Goal: Find specific page/section: Find specific page/section

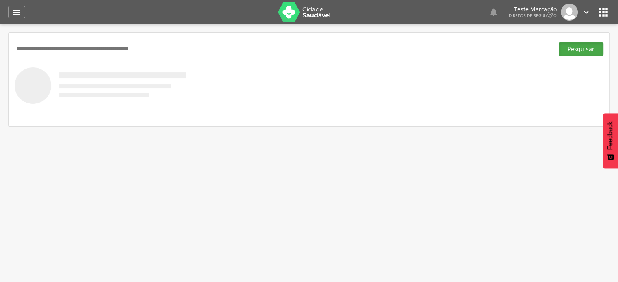
click at [588, 48] on button "Pesquisar" at bounding box center [581, 49] width 45 height 14
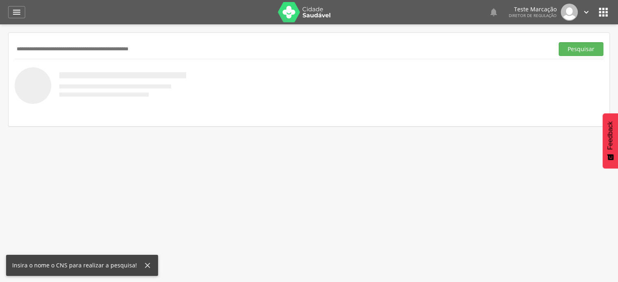
click at [74, 48] on input "text" at bounding box center [283, 49] width 536 height 14
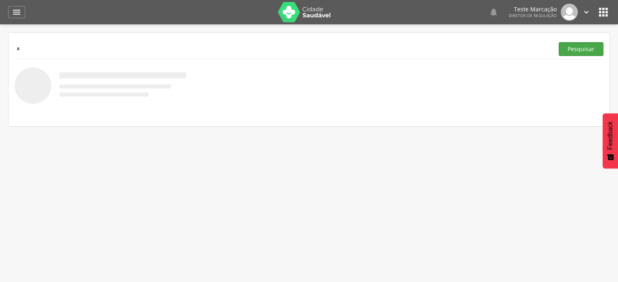
type input "*"
click at [582, 51] on button "Pesquisar" at bounding box center [581, 49] width 45 height 14
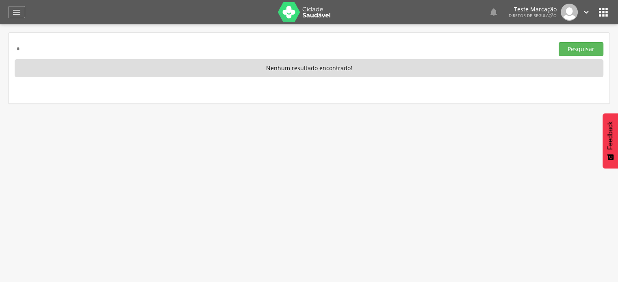
drag, startPoint x: 28, startPoint y: 49, endPoint x: 3, endPoint y: 50, distance: 24.4
click at [3, 50] on div " Indivíduos  Fichas   Cadastro individual Informações do Cadastro Data e ho…" at bounding box center [309, 165] width 618 height 282
click at [17, 13] on icon "" at bounding box center [17, 12] width 10 height 10
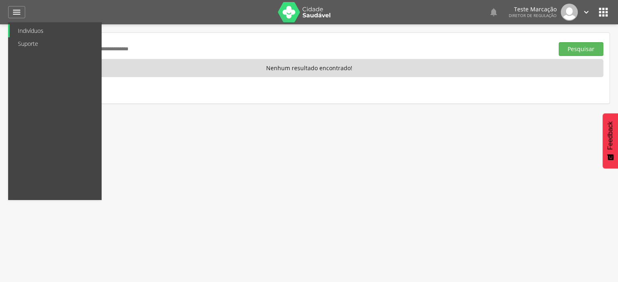
click at [33, 30] on link "Indivíduos" at bounding box center [55, 30] width 91 height 13
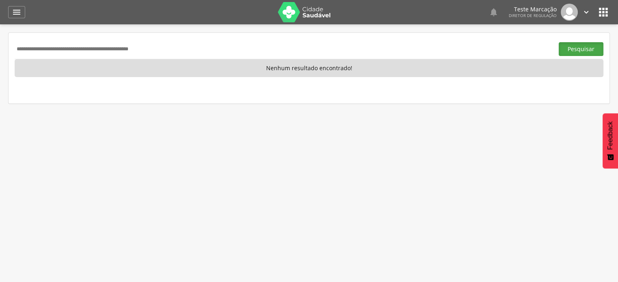
click at [579, 47] on button "Pesquisar" at bounding box center [581, 49] width 45 height 14
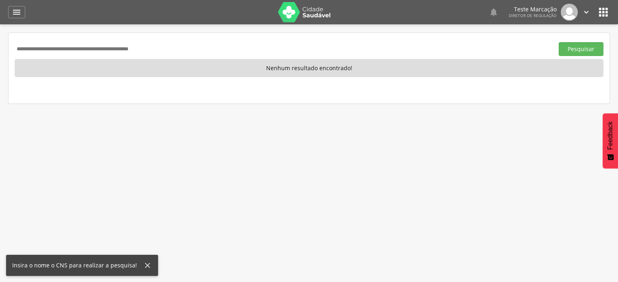
click at [585, 11] on icon "" at bounding box center [586, 12] width 9 height 9
click at [563, 26] on link "Configurações" at bounding box center [558, 29] width 64 height 10
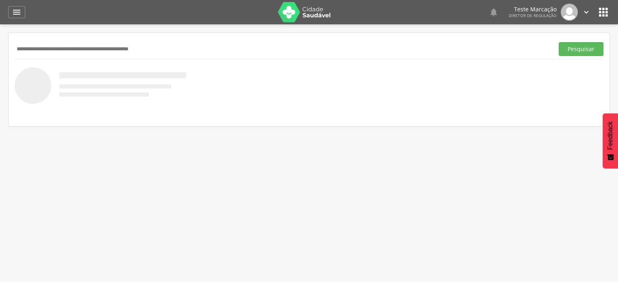
click at [604, 14] on icon "" at bounding box center [603, 12] width 13 height 13
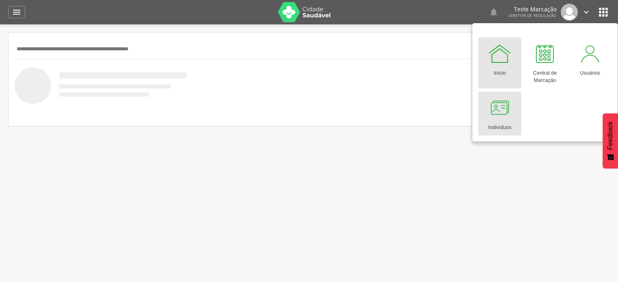
click at [502, 108] on div at bounding box center [500, 108] width 24 height 24
